Goal: Use online tool/utility

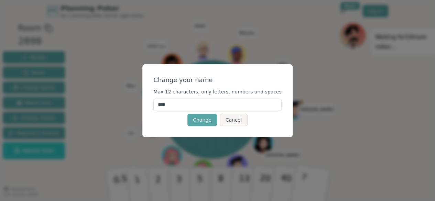
drag, startPoint x: 188, startPoint y: 103, endPoint x: 167, endPoint y: 107, distance: 21.7
click at [167, 107] on input "****" at bounding box center [217, 105] width 128 height 12
type input "********"
click button "Change" at bounding box center [202, 120] width 30 height 12
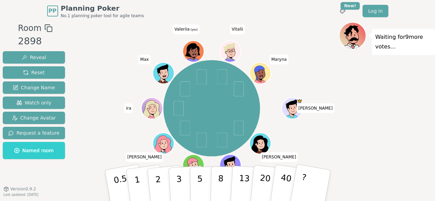
click at [334, 100] on div "[PERSON_NAME] [PERSON_NAME] [PERSON_NAME] [PERSON_NAME] ira [PERSON_NAME] (you)…" at bounding box center [212, 108] width 254 height 148
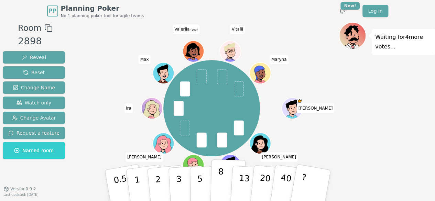
click at [227, 183] on button "8" at bounding box center [227, 186] width 35 height 52
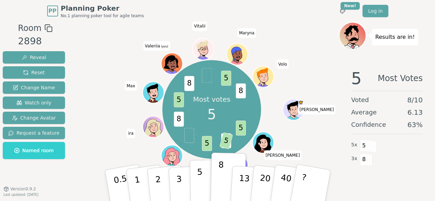
click at [199, 189] on p "5" at bounding box center [200, 185] width 6 height 37
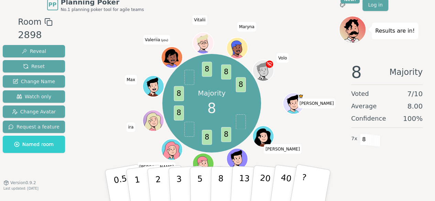
scroll to position [10, 0]
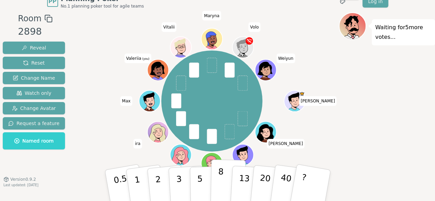
click at [218, 191] on p "8" at bounding box center [220, 185] width 6 height 37
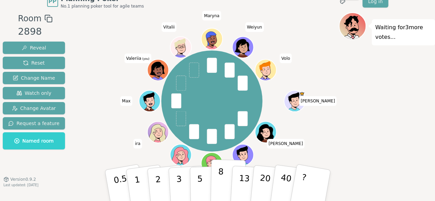
click at [215, 189] on button "8" at bounding box center [227, 186] width 35 height 52
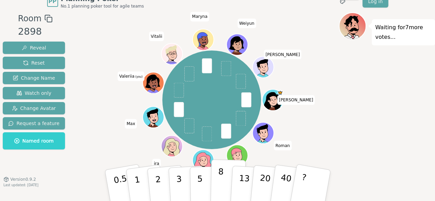
click at [224, 180] on button "8" at bounding box center [227, 186] width 35 height 52
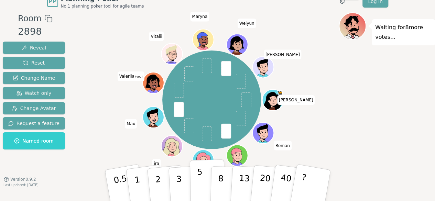
click at [195, 184] on button "5" at bounding box center [207, 186] width 35 height 52
